Goal: Find specific page/section: Find specific page/section

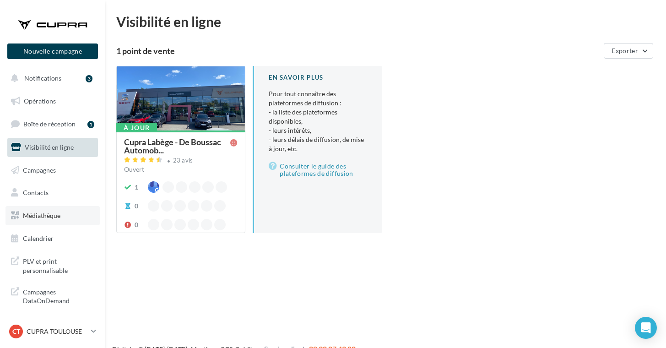
click at [60, 207] on link "Médiathèque" at bounding box center [52, 215] width 94 height 19
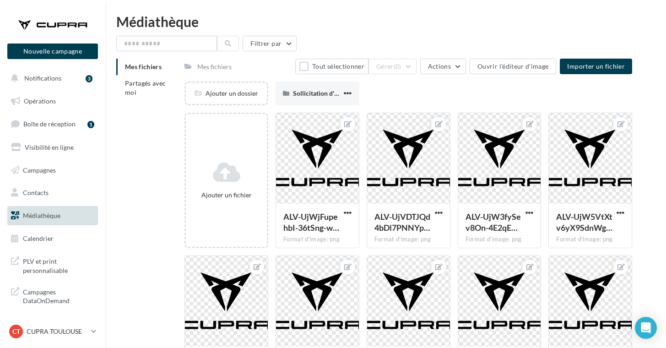
click at [149, 66] on span "Mes fichiers" at bounding box center [143, 67] width 37 height 8
click at [148, 82] on span "Partagés avec moi" at bounding box center [145, 87] width 41 height 17
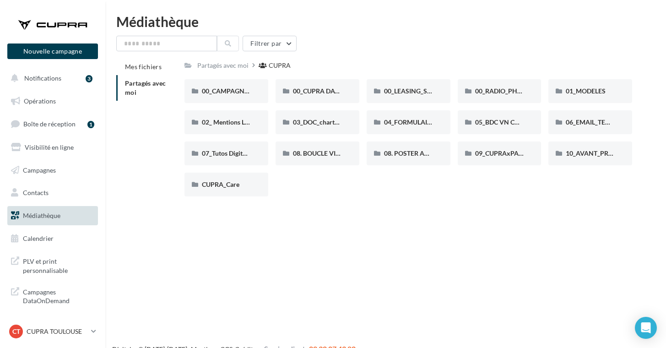
click at [332, 59] on div "Partagés avec moi CUPRA" at bounding box center [409, 65] width 448 height 13
click at [169, 47] on input "text" at bounding box center [166, 44] width 101 height 16
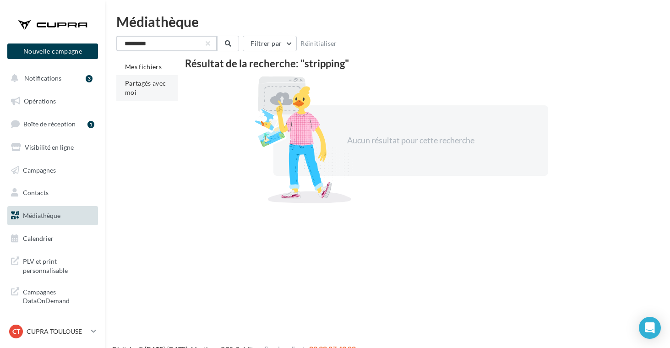
type input "*********"
click at [146, 81] on span "Partagés avec moi" at bounding box center [145, 87] width 41 height 17
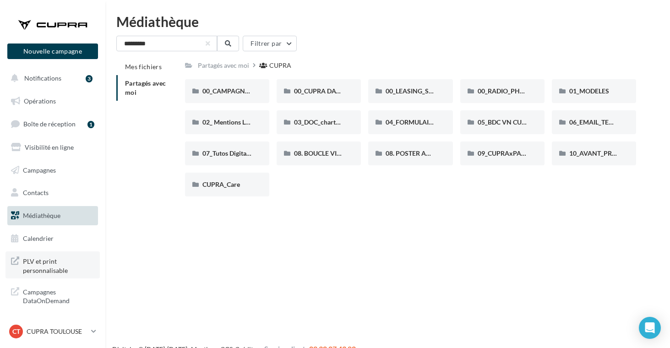
click at [65, 265] on span "PLV et print personnalisable" at bounding box center [58, 265] width 71 height 20
